Goal: Navigation & Orientation: Go to known website

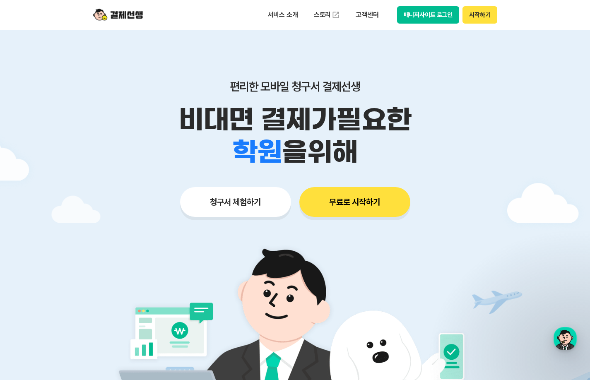
click at [418, 16] on button "매니저사이트 로그인" at bounding box center [428, 14] width 62 height 17
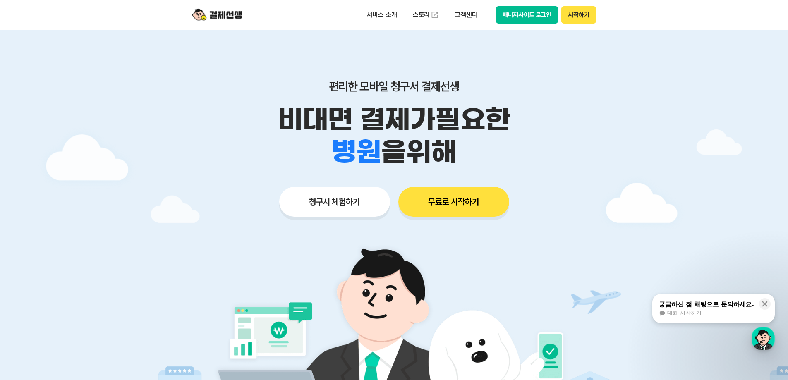
click at [606, 121] on div at bounding box center [394, 248] width 788 height 437
